Goal: Information Seeking & Learning: Learn about a topic

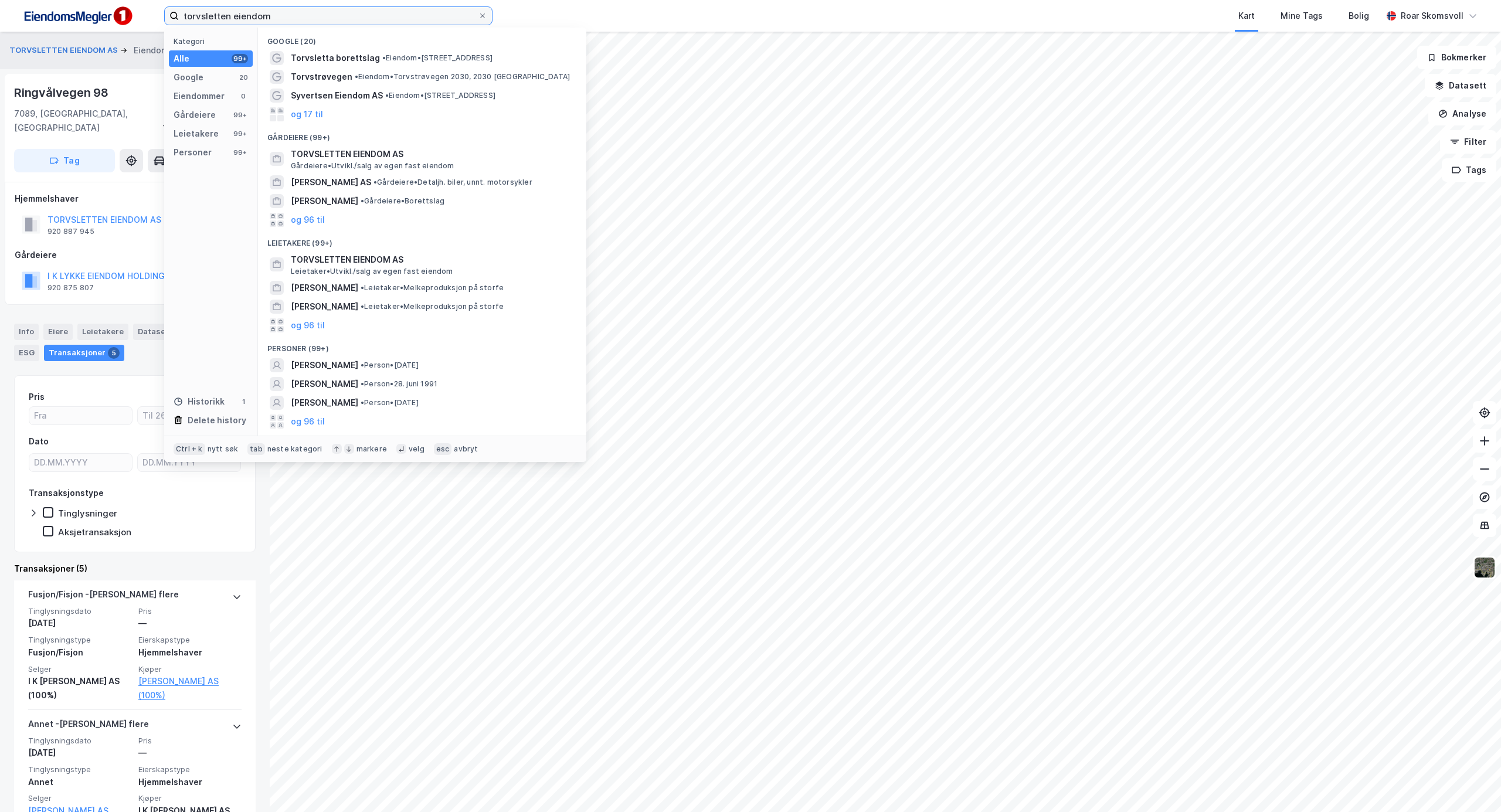
drag, startPoint x: 295, startPoint y: 16, endPoint x: 109, endPoint y: 15, distance: 186.0
click at [109, 15] on div "torvsletten eiendom Kategori Alle 99+ Google 20 Eiendommer 0 Gårdeiere 99+ Leie…" at bounding box center [750, 16] width 1501 height 32
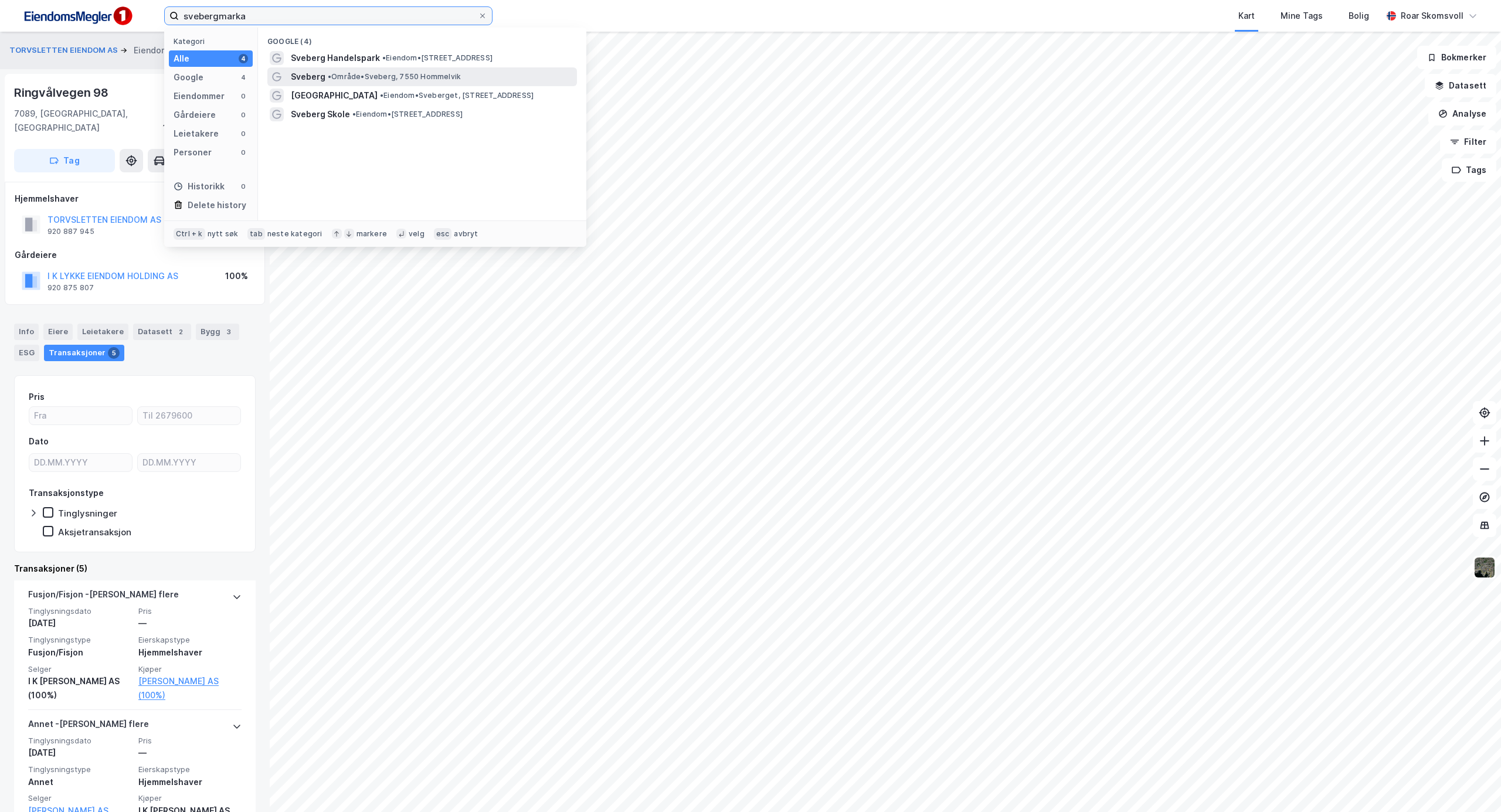
type input "svebergmarka"
click at [295, 76] on span "Sveberg" at bounding box center [308, 77] width 35 height 14
